Goal: Task Accomplishment & Management: Use online tool/utility

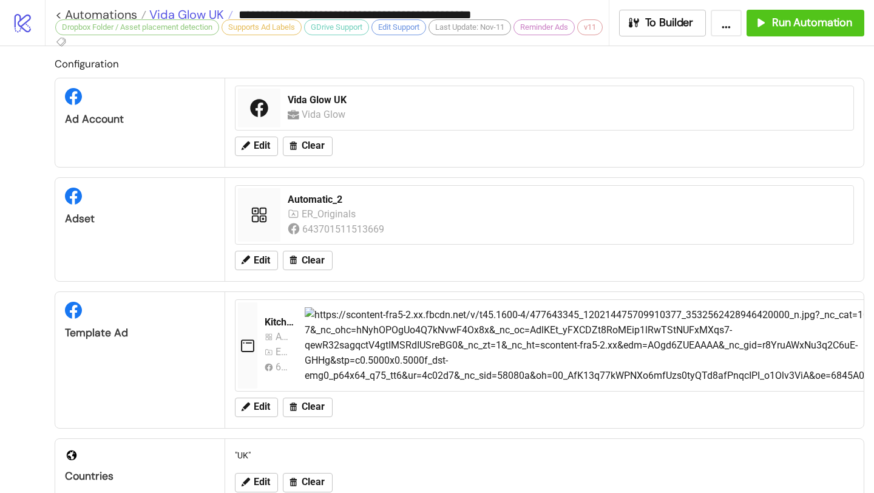
scroll to position [730, 0]
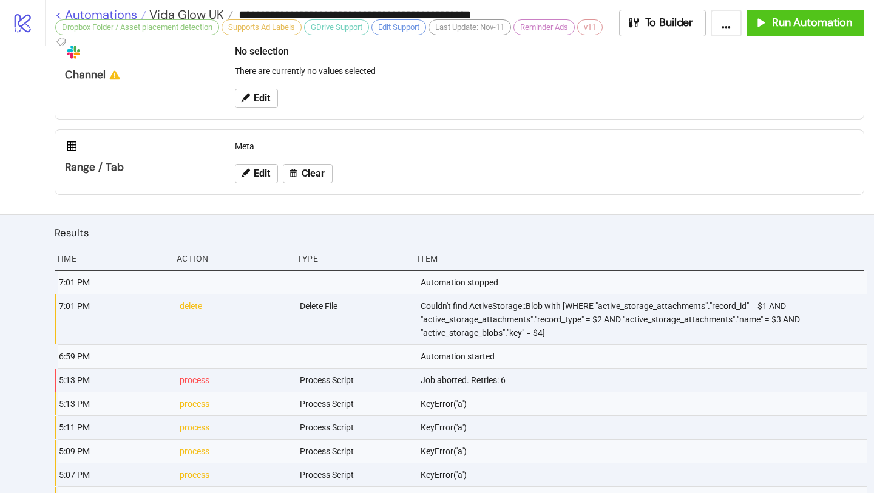
click at [127, 10] on link "< Automations" at bounding box center [100, 14] width 91 height 12
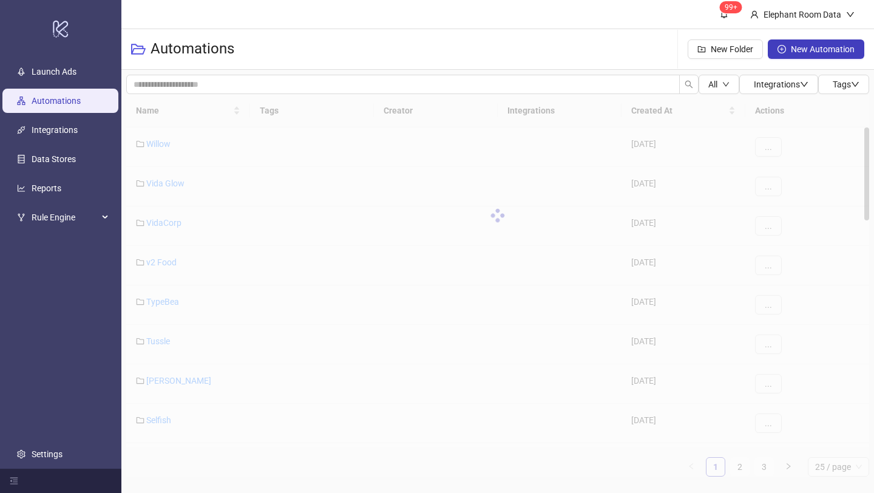
click at [737, 470] on div "Name Tags Creator Integrations Created At Actions Willow [DATE] ... Vida Glow […" at bounding box center [497, 285] width 743 height 382
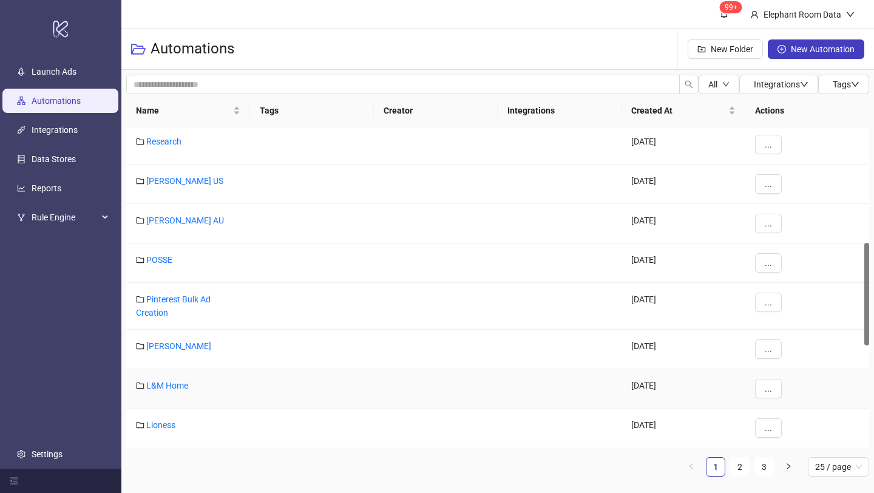
scroll to position [352, 0]
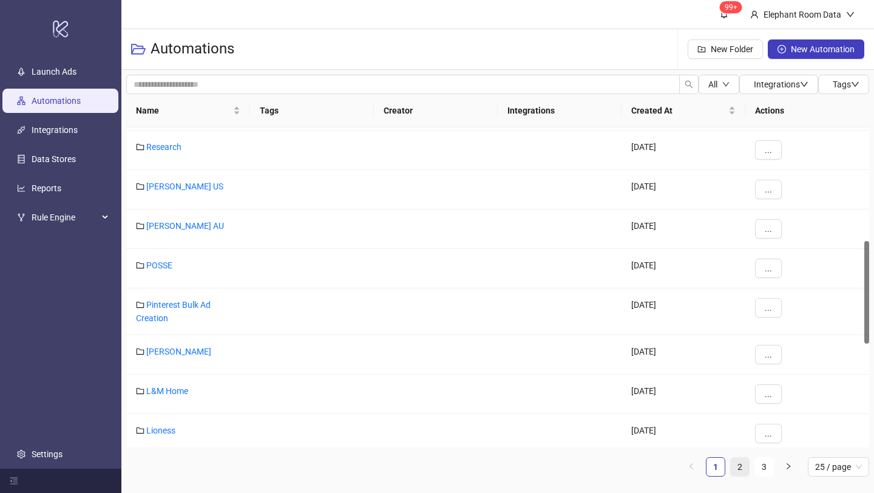
click at [742, 469] on link "2" at bounding box center [740, 467] width 18 height 18
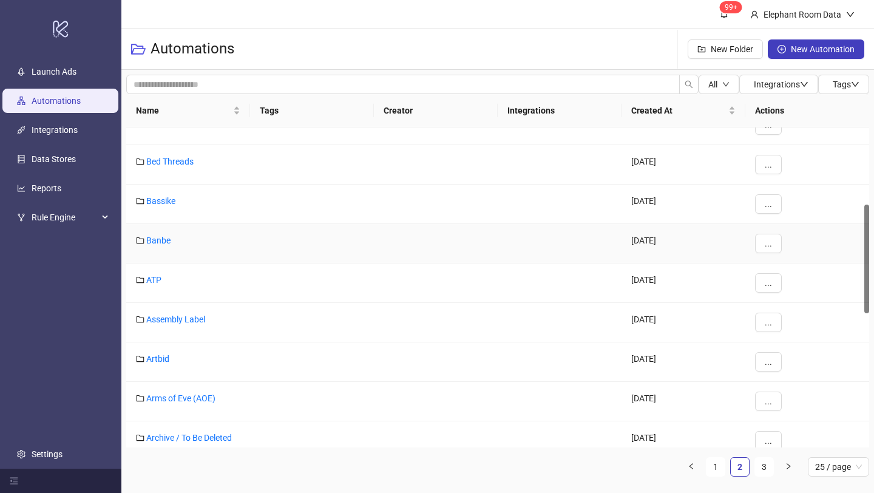
scroll to position [207, 0]
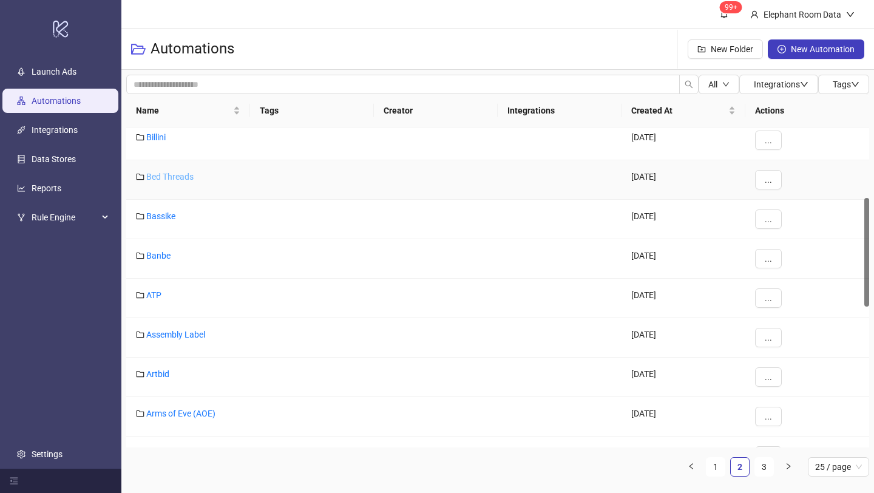
click at [182, 176] on link "Bed Threads" at bounding box center [169, 177] width 47 height 10
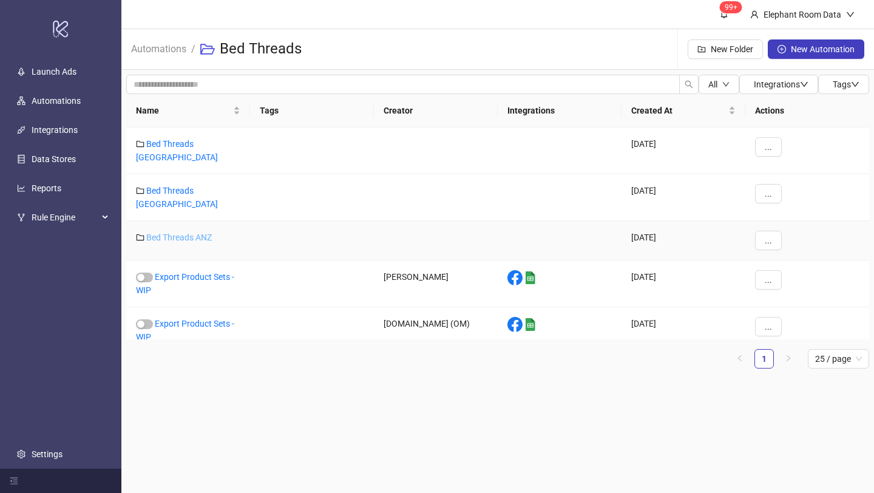
click at [197, 232] on link "Bed Threads ANZ" at bounding box center [179, 237] width 66 height 10
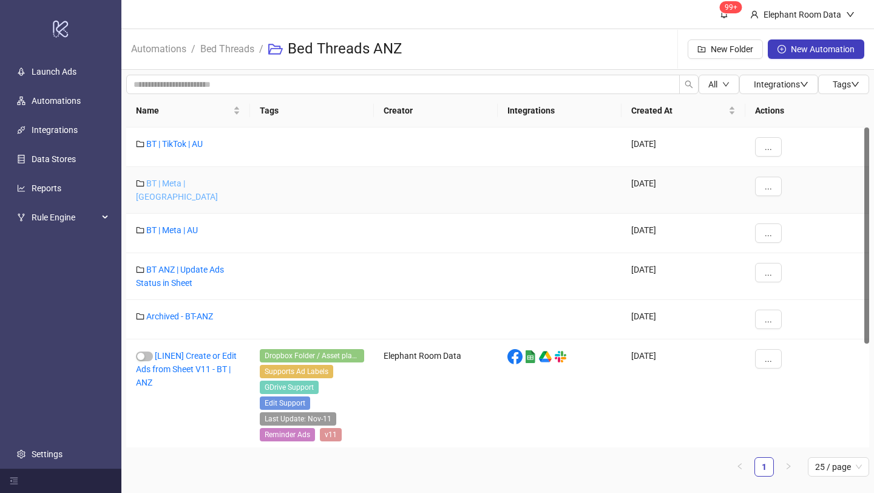
click at [195, 182] on link "BT | Meta | [GEOGRAPHIC_DATA]" at bounding box center [177, 189] width 82 height 23
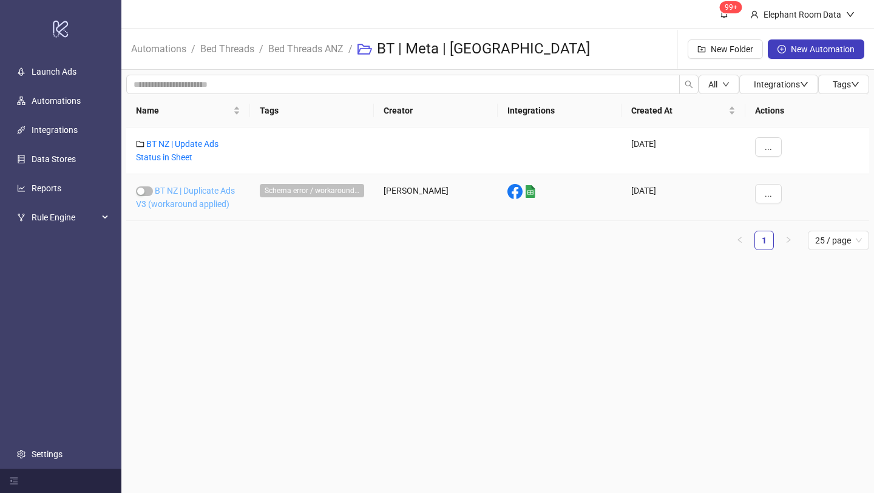
click at [191, 189] on link "BT NZ | Duplicate Ads V3 (workaround applied)" at bounding box center [185, 197] width 99 height 23
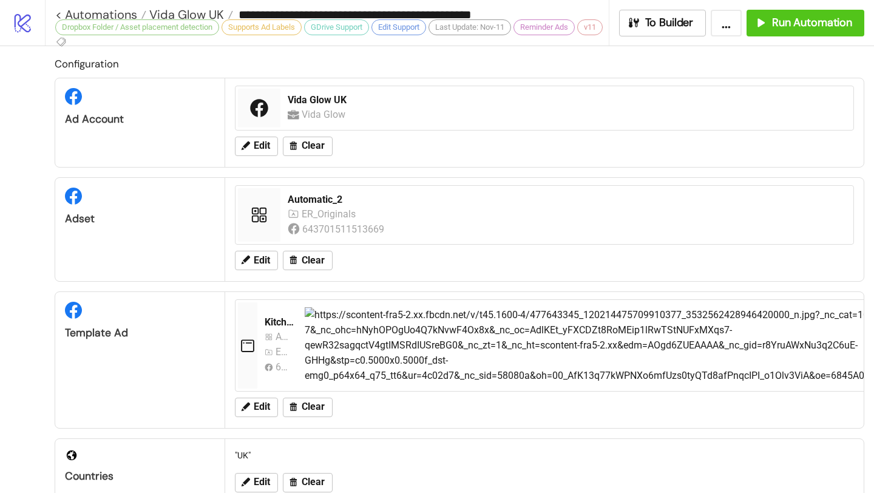
type input "**********"
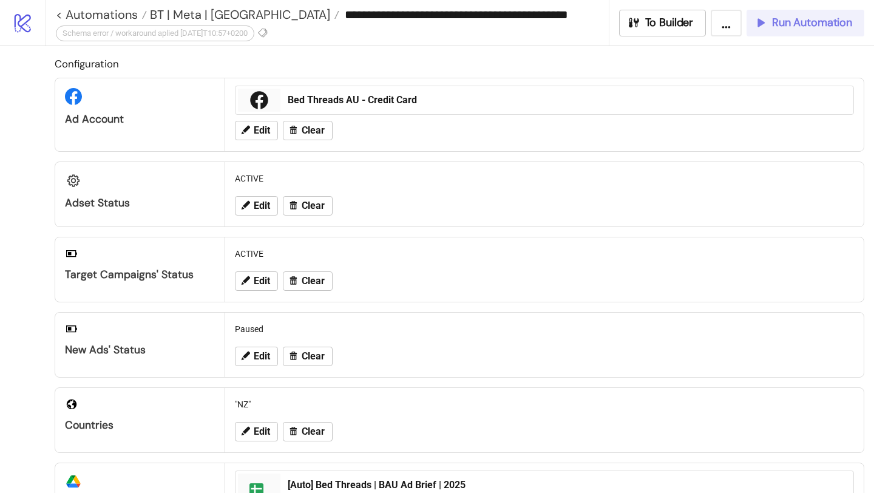
click at [832, 33] on button "Run Automation" at bounding box center [806, 23] width 118 height 27
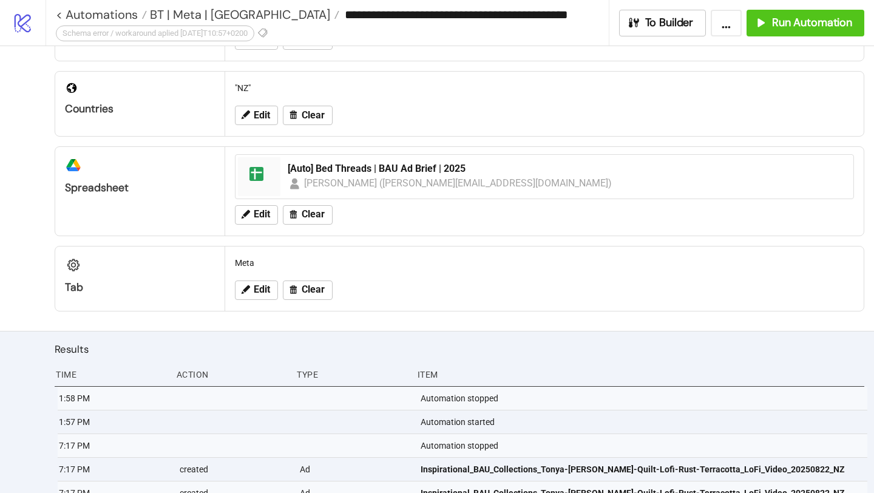
scroll to position [385, 0]
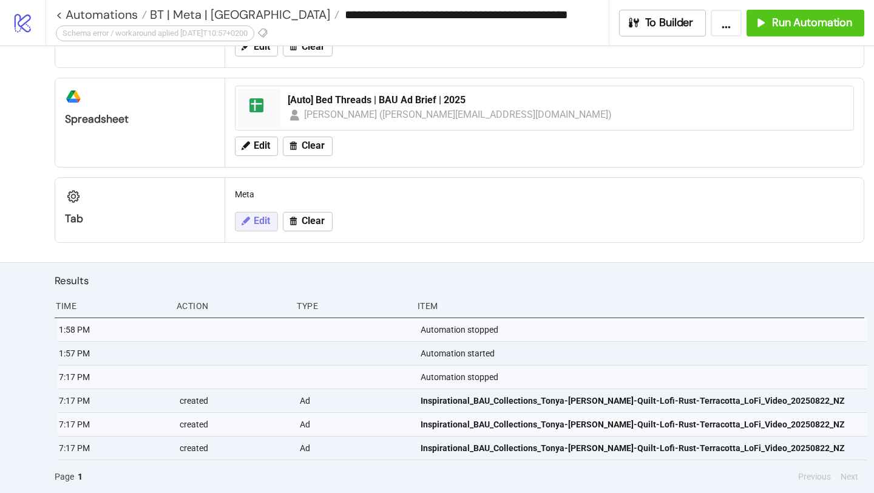
click at [249, 220] on icon at bounding box center [245, 220] width 11 height 11
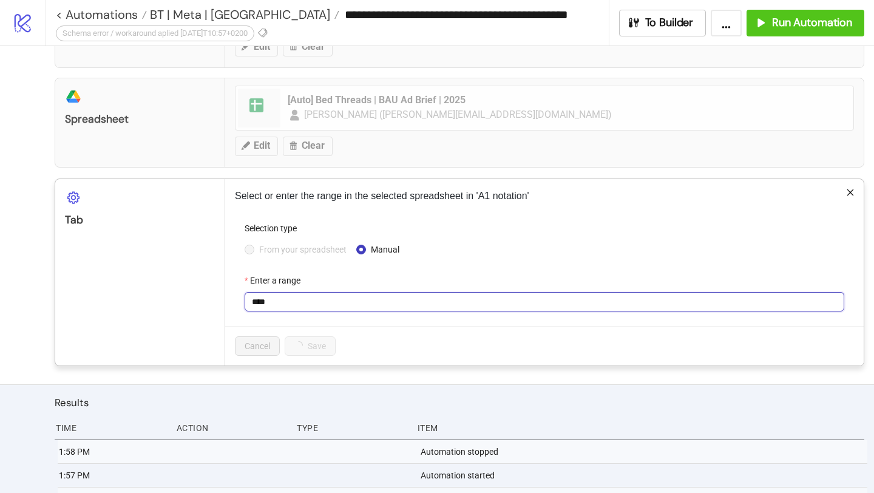
click at [302, 299] on input "****" at bounding box center [545, 301] width 600 height 19
type input "**********"
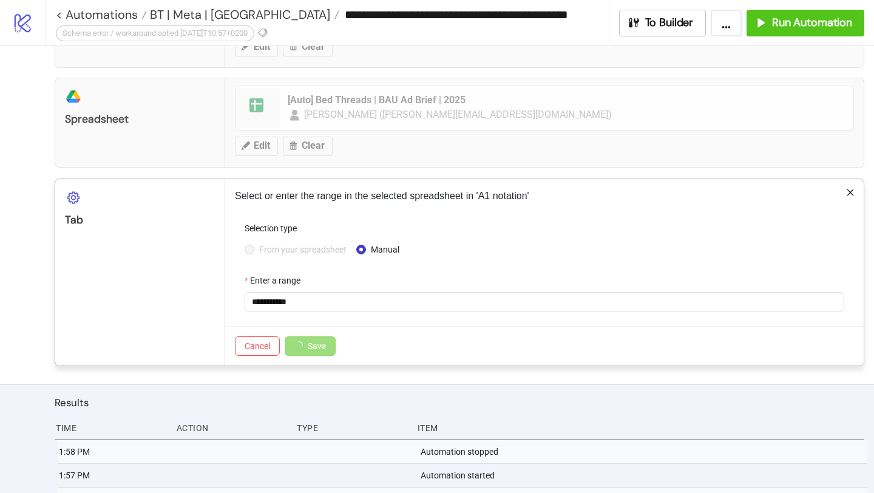
click at [323, 345] on span "Save" at bounding box center [317, 346] width 18 height 10
click at [318, 347] on button "Save" at bounding box center [304, 345] width 38 height 19
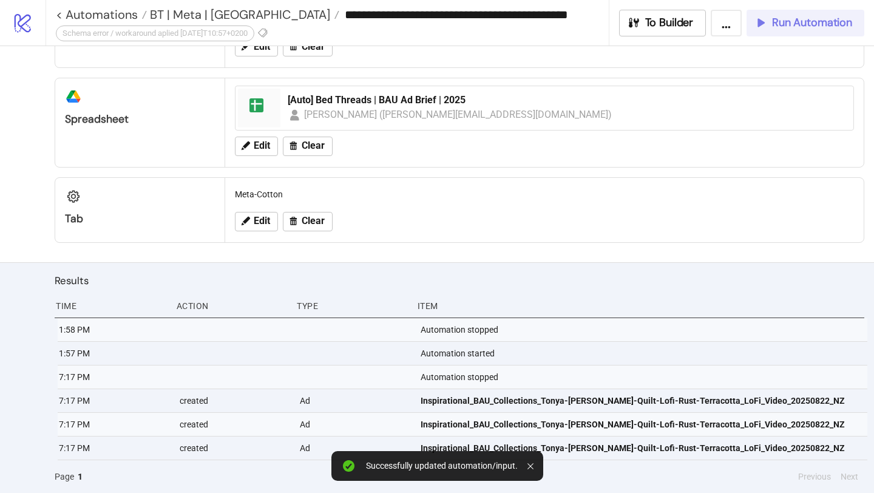
click at [779, 23] on span "Run Automation" at bounding box center [812, 23] width 80 height 14
